Goal: Task Accomplishment & Management: Manage account settings

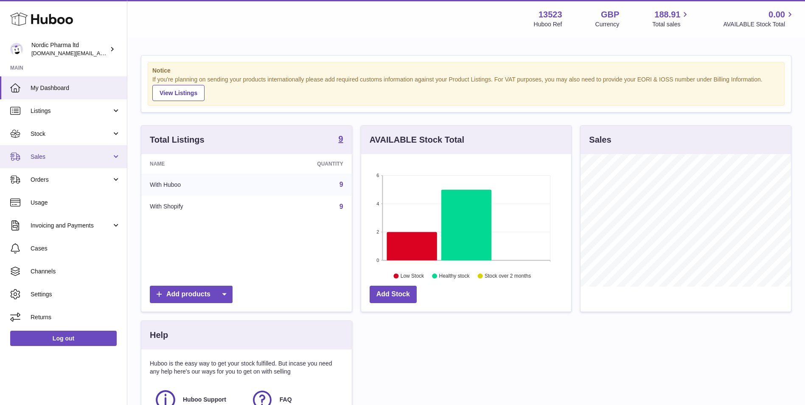
scroll to position [132, 210]
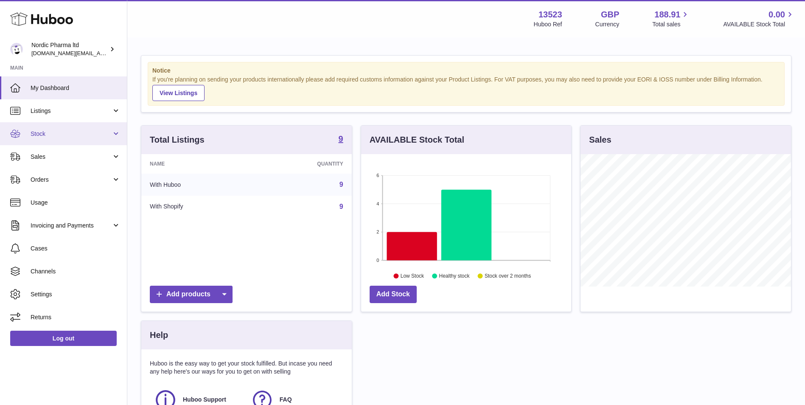
click at [84, 127] on link "Stock" at bounding box center [63, 133] width 127 height 23
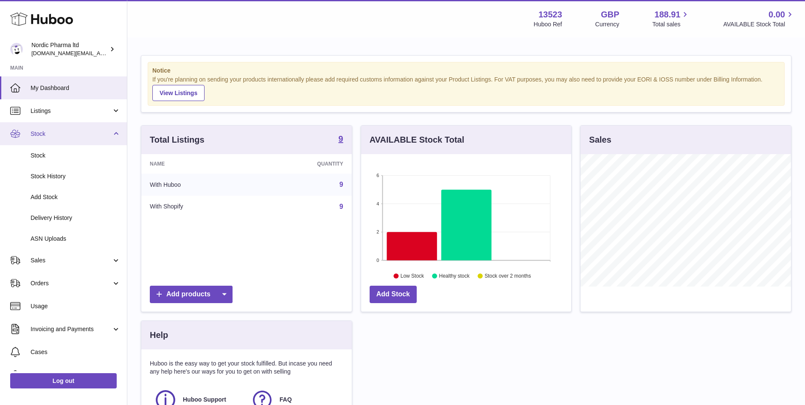
click at [98, 136] on span "Stock" at bounding box center [71, 134] width 81 height 8
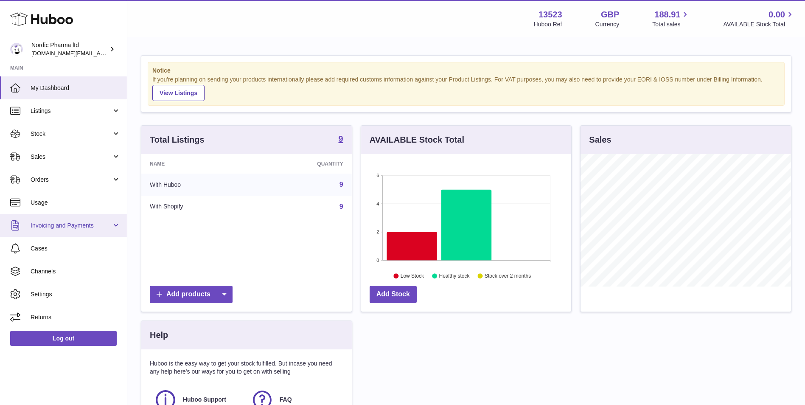
click at [108, 222] on span "Invoicing and Payments" at bounding box center [71, 225] width 81 height 8
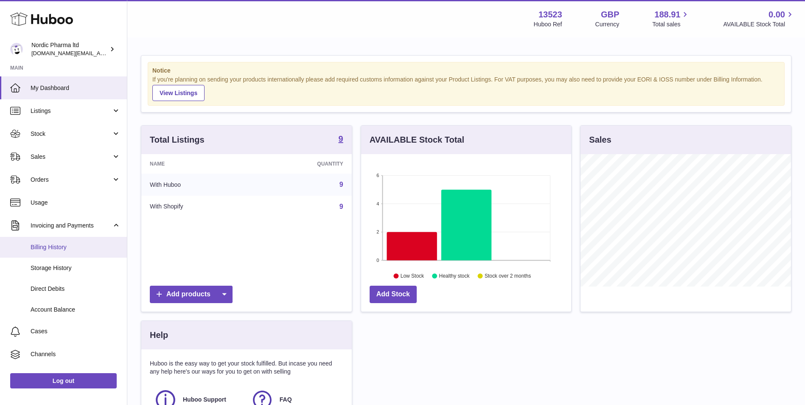
click at [88, 251] on link "Billing History" at bounding box center [63, 247] width 127 height 21
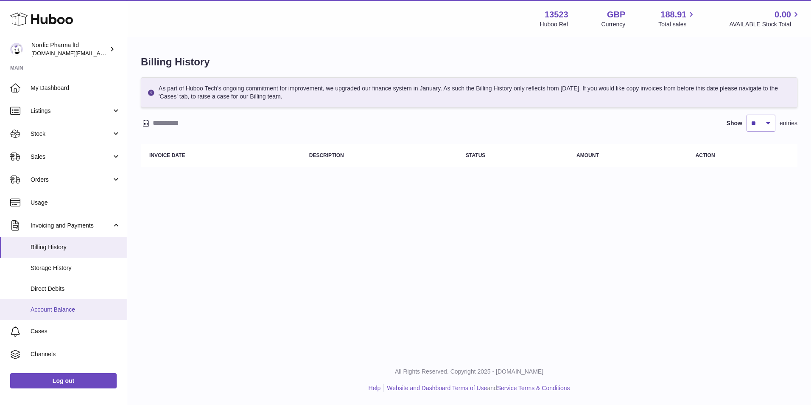
click at [96, 312] on span "Account Balance" at bounding box center [76, 309] width 90 height 8
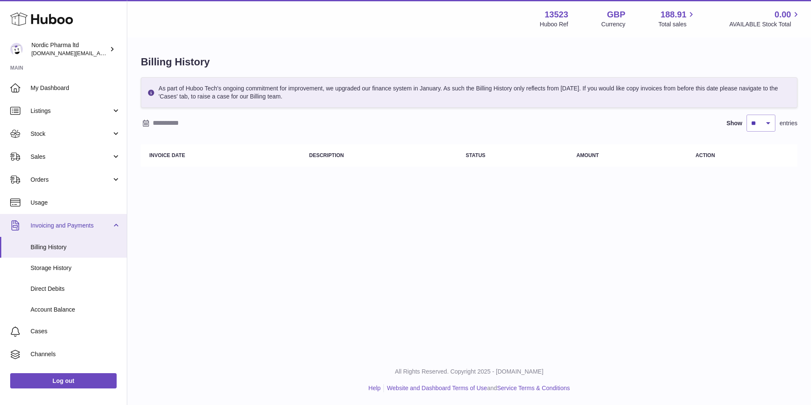
click at [93, 227] on span "Invoicing and Payments" at bounding box center [71, 225] width 81 height 8
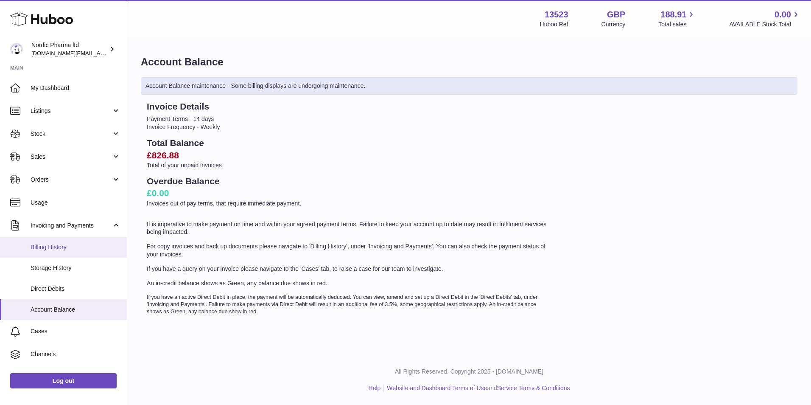
click at [91, 242] on link "Billing History" at bounding box center [63, 247] width 127 height 21
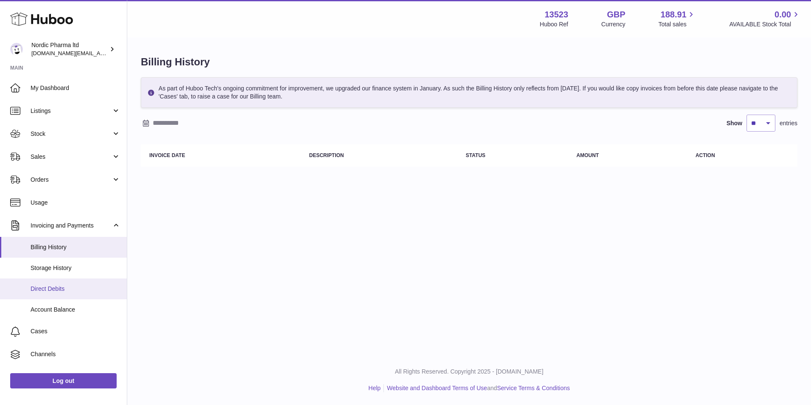
click at [86, 288] on span "Direct Debits" at bounding box center [76, 289] width 90 height 8
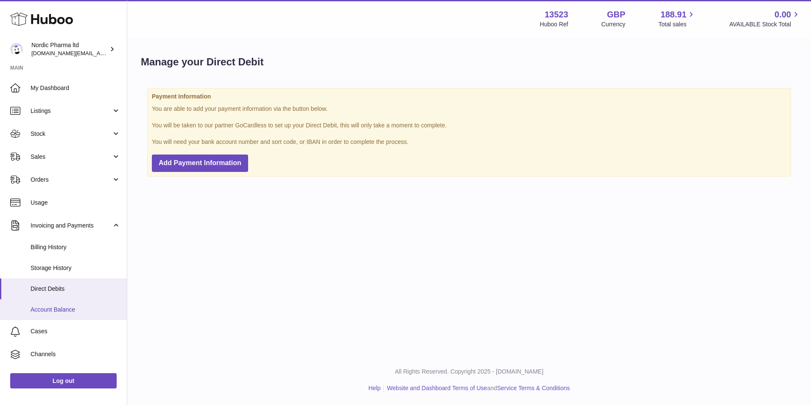
click at [87, 313] on span "Account Balance" at bounding box center [76, 309] width 90 height 8
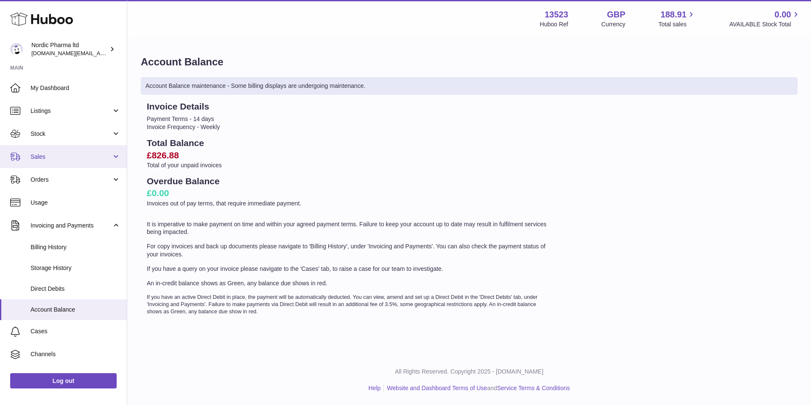
click at [107, 156] on span "Sales" at bounding box center [71, 157] width 81 height 8
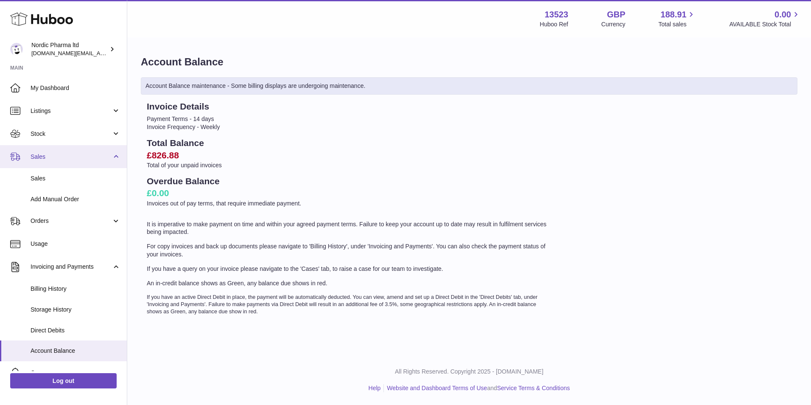
click at [107, 156] on span "Sales" at bounding box center [71, 157] width 81 height 8
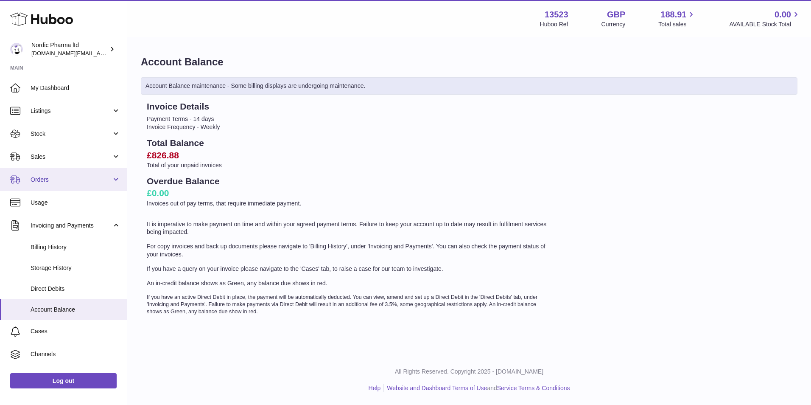
click at [106, 185] on link "Orders" at bounding box center [63, 179] width 127 height 23
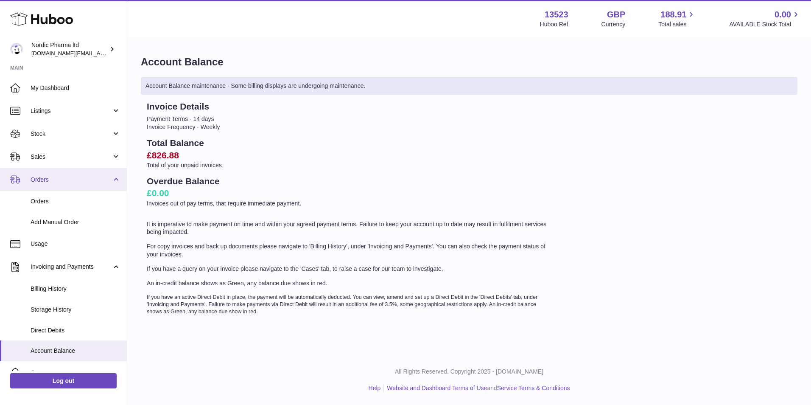
click at [106, 185] on link "Orders" at bounding box center [63, 179] width 127 height 23
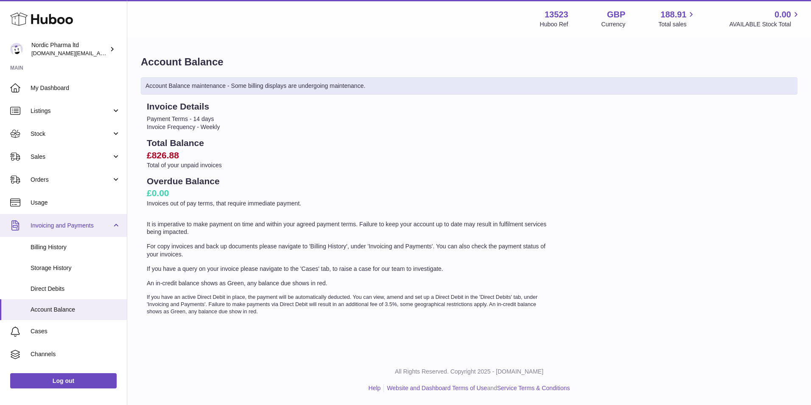
click at [108, 233] on link "Invoicing and Payments" at bounding box center [63, 225] width 127 height 23
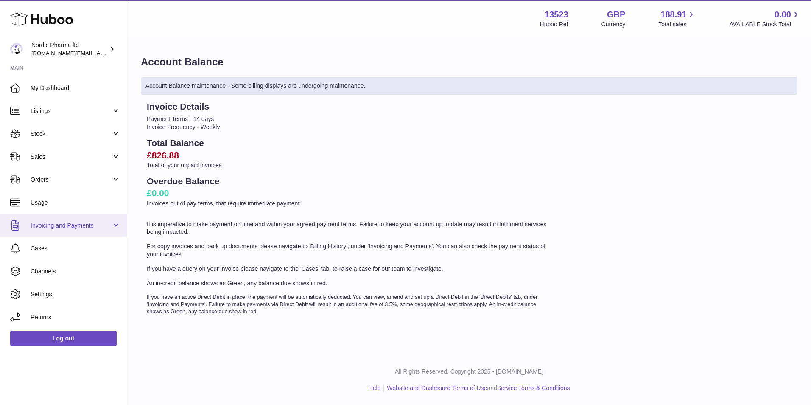
click at [108, 233] on link "Invoicing and Payments" at bounding box center [63, 225] width 127 height 23
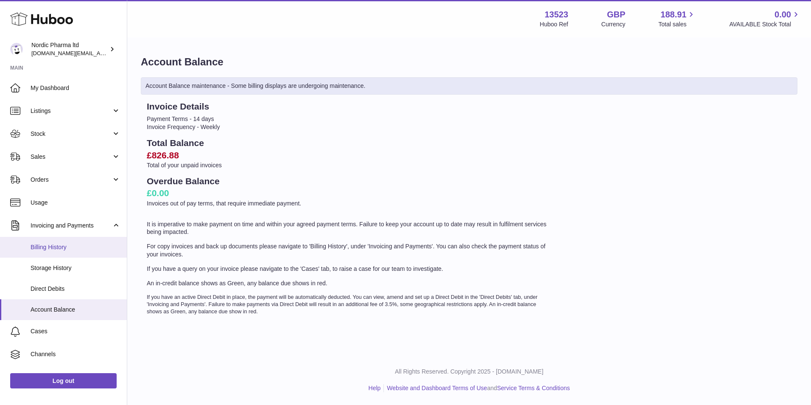
click at [88, 243] on span "Billing History" at bounding box center [76, 247] width 90 height 8
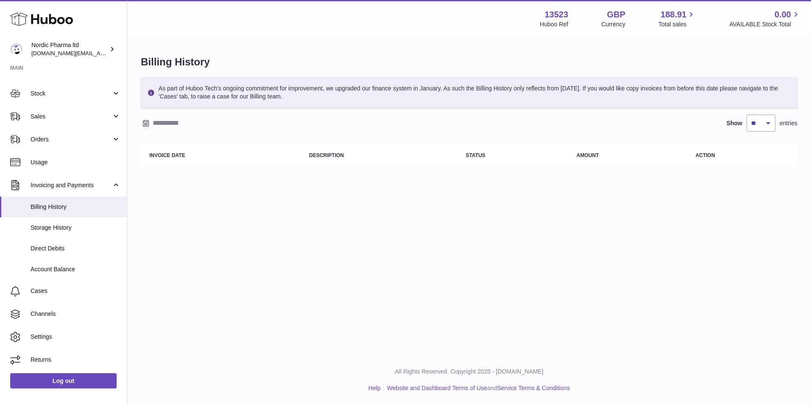
scroll to position [40, 0]
click at [79, 375] on link "Log out" at bounding box center [63, 380] width 106 height 15
